Goal: Information Seeking & Learning: Learn about a topic

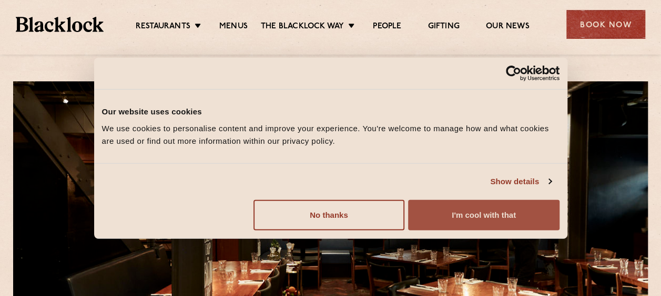
click at [456, 218] on button "I'm cool with that" at bounding box center [483, 215] width 151 height 30
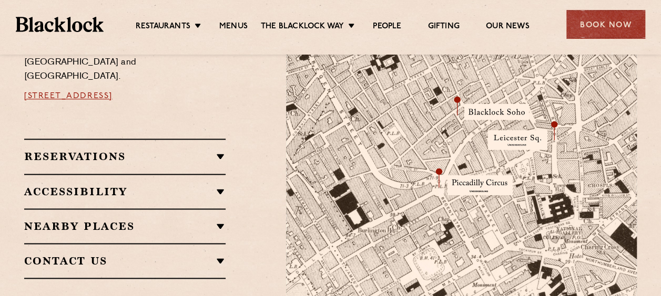
scroll to position [736, 0]
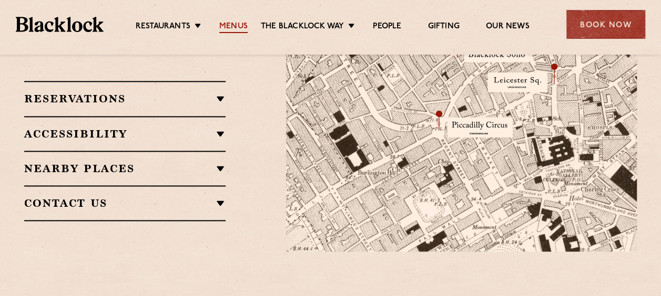
click at [240, 29] on link "Menus" at bounding box center [233, 28] width 28 height 12
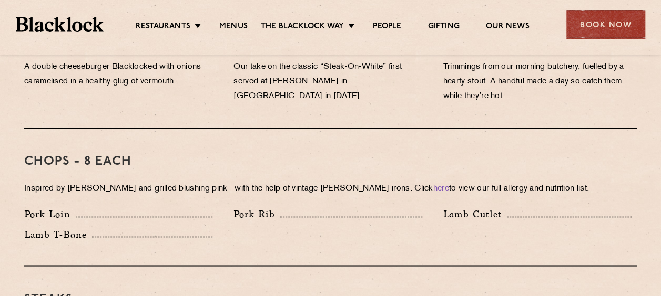
scroll to position [788, 0]
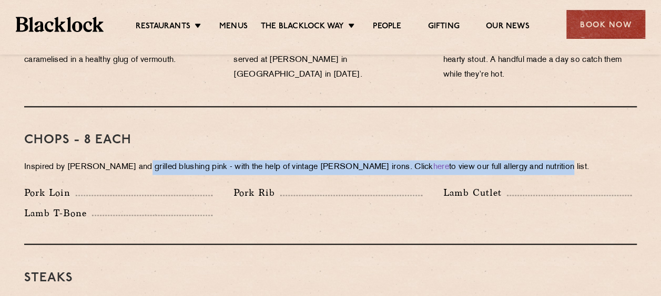
drag, startPoint x: 130, startPoint y: 148, endPoint x: 519, endPoint y: 152, distance: 389.5
click at [519, 160] on p "Inspired by Joe Beef and grilled blushing pink - with the help of vintage Black…" at bounding box center [330, 167] width 612 height 15
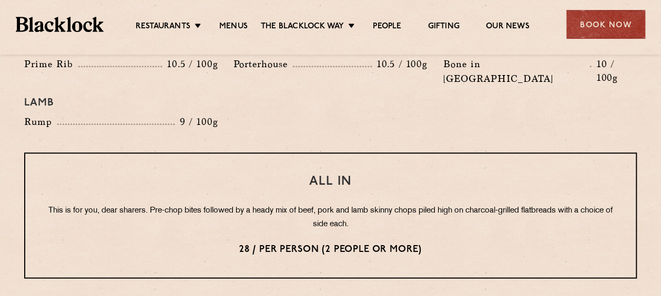
scroll to position [1314, 0]
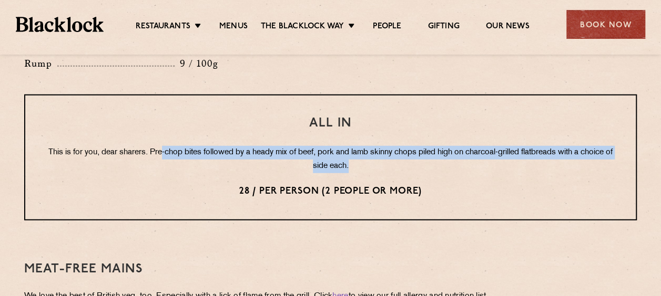
drag, startPoint x: 177, startPoint y: 125, endPoint x: 596, endPoint y: 136, distance: 419.0
click at [596, 146] on p "This is for you, dear sharers. Pre-chop bites followed by a heady mix of beef, …" at bounding box center [330, 159] width 568 height 27
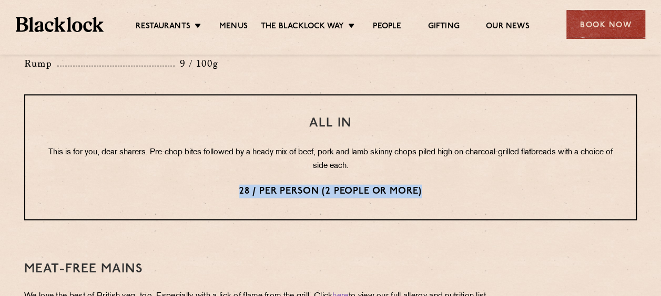
drag, startPoint x: 240, startPoint y: 158, endPoint x: 423, endPoint y: 161, distance: 182.9
click at [423, 185] on p "28 / per person (2 people or more)" at bounding box center [330, 192] width 568 height 14
drag, startPoint x: 423, startPoint y: 161, endPoint x: 428, endPoint y: 165, distance: 6.1
click at [428, 185] on p "28 / per person (2 people or more)" at bounding box center [330, 192] width 568 height 14
click at [297, 146] on div "All In This is for you, dear sharers. Pre-chop bites followed by a heady mix of…" at bounding box center [330, 158] width 612 height 126
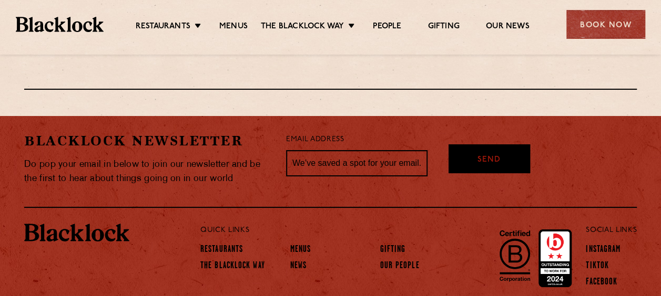
scroll to position [1970, 0]
